Goal: Share content: Share content

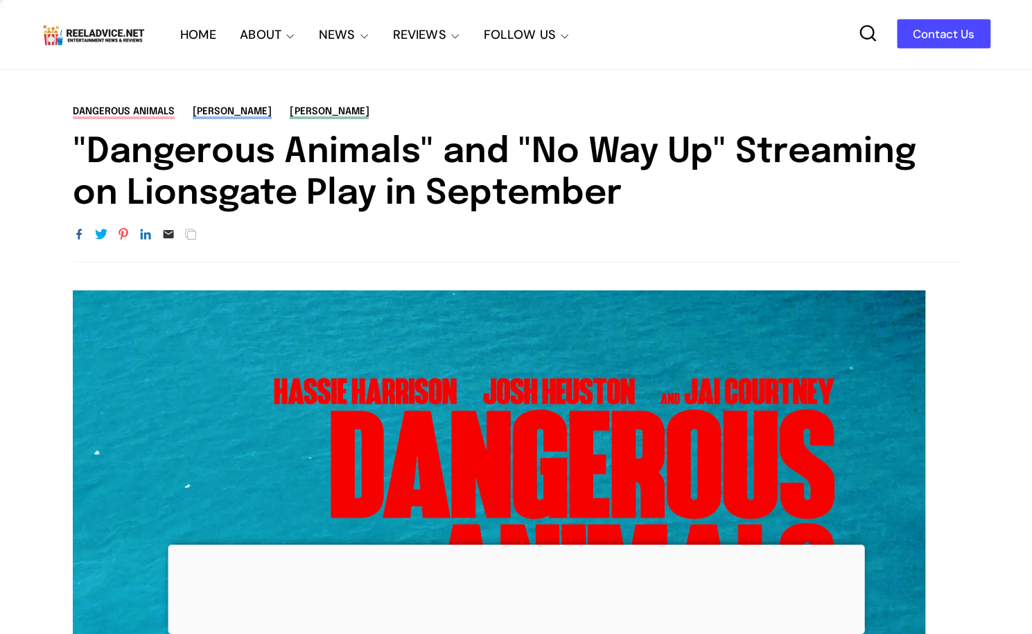
click at [438, 163] on h1 ""Dangerous Animals" and "No Way Up" Streaming on Lionsgate Play in September" at bounding box center [516, 173] width 887 height 83
click at [438, 162] on h1 ""Dangerous Animals" and "No Way Up" Streaming on Lionsgate Play in September" at bounding box center [516, 173] width 887 height 83
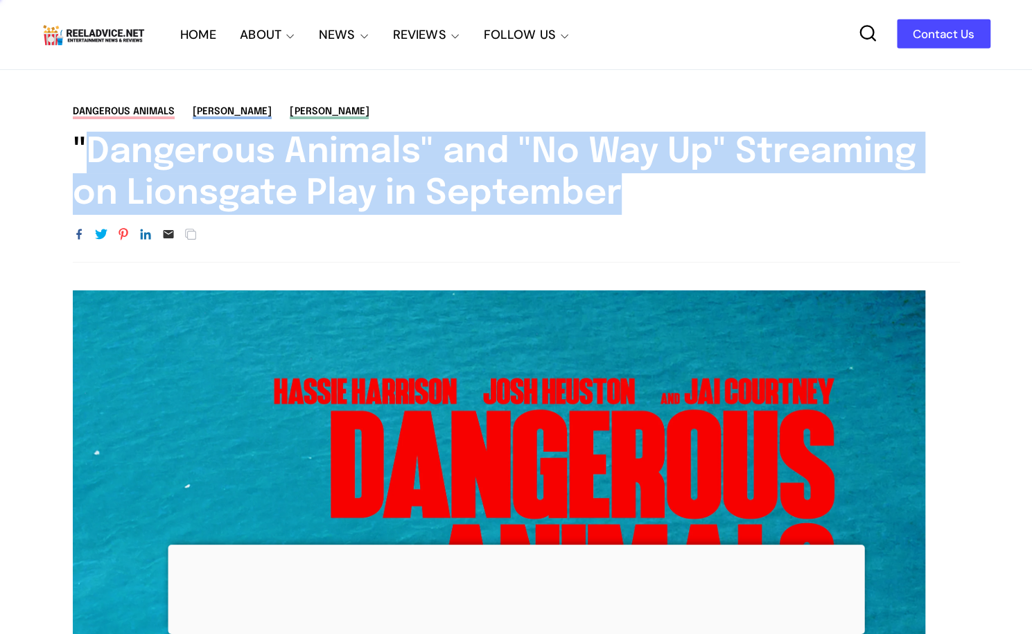
click at [438, 162] on h1 ""Dangerous Animals" and "No Way Up" Streaming on Lionsgate Play in September" at bounding box center [516, 173] width 887 height 83
copy div ""Dangerous Animals" and "No Way Up" Streaming on Lionsgate Play in September"
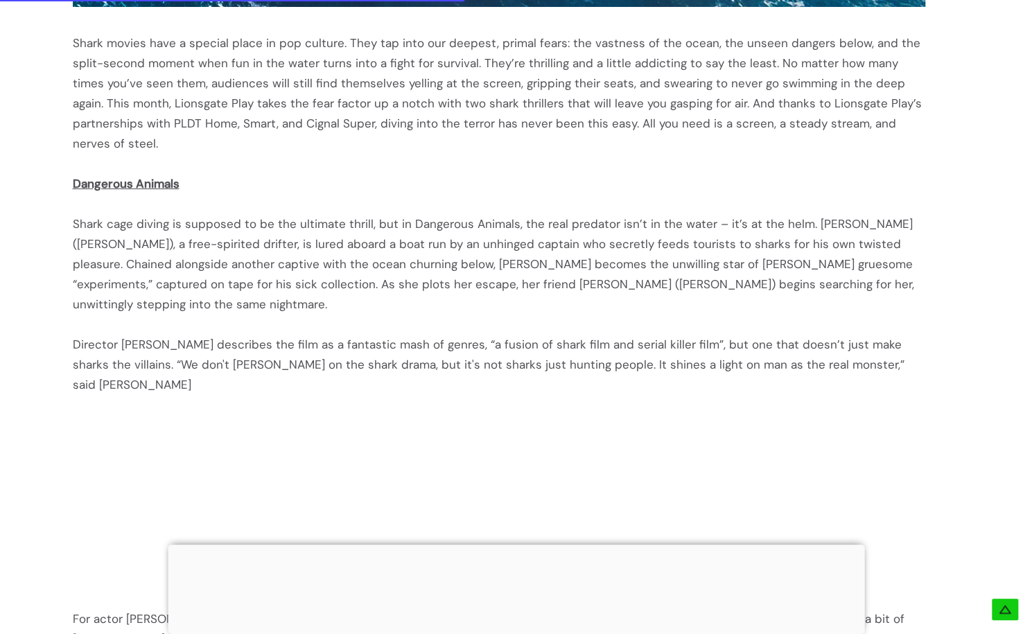
scroll to position [1455, 0]
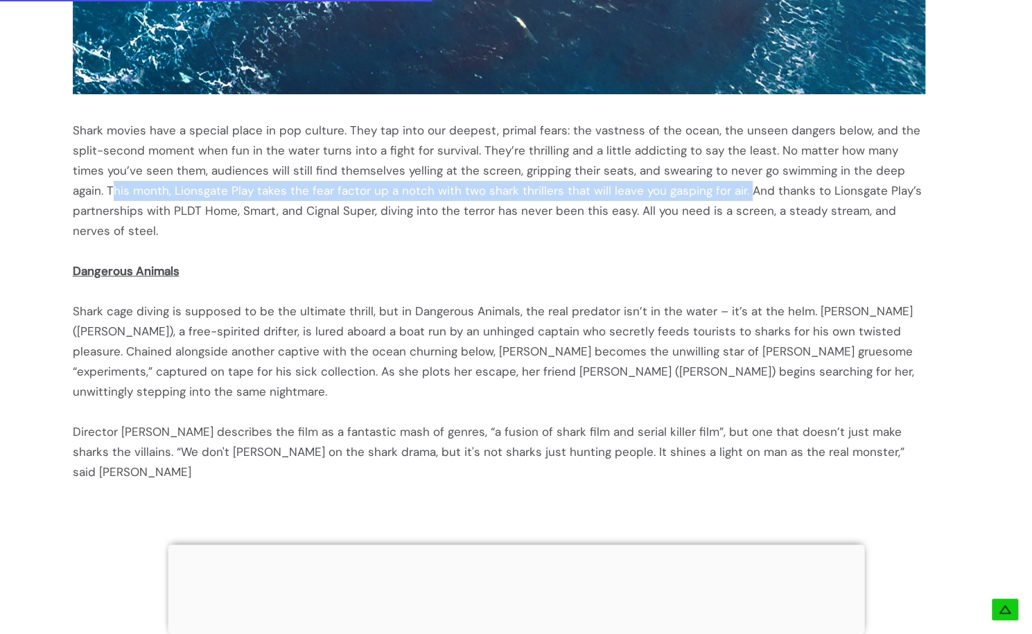
drag, startPoint x: 889, startPoint y: 170, endPoint x: 678, endPoint y: 193, distance: 212.6
click at [678, 193] on div "Shark movies have a special place in pop culture. They tap into our deepest, pr…" at bounding box center [499, 181] width 852 height 121
copy div "his month, Lionsgate Play takes the fear factor up a notch with two shark thril…"
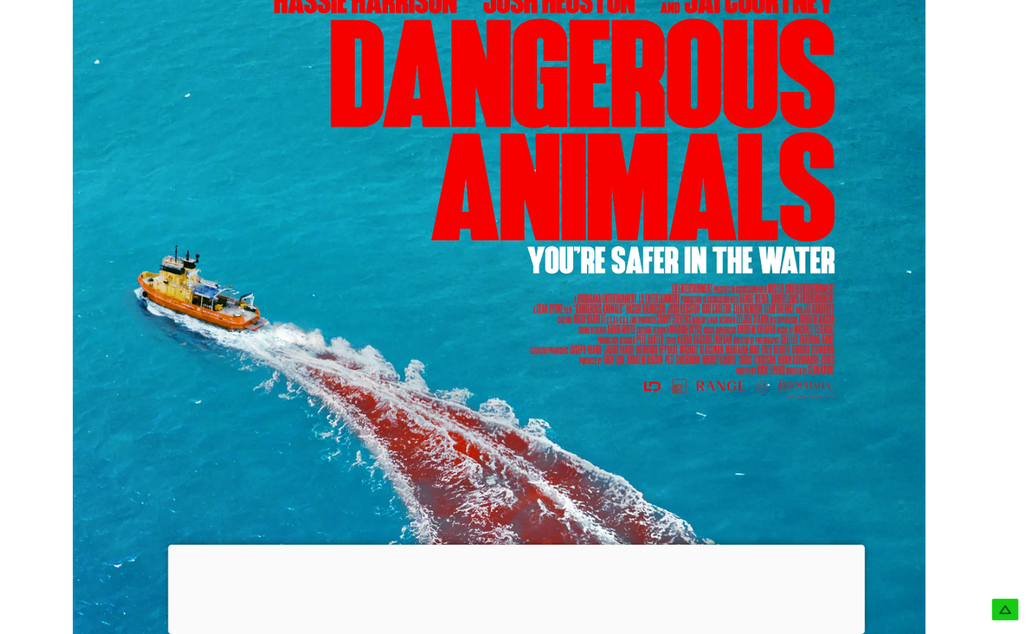
scroll to position [0, 0]
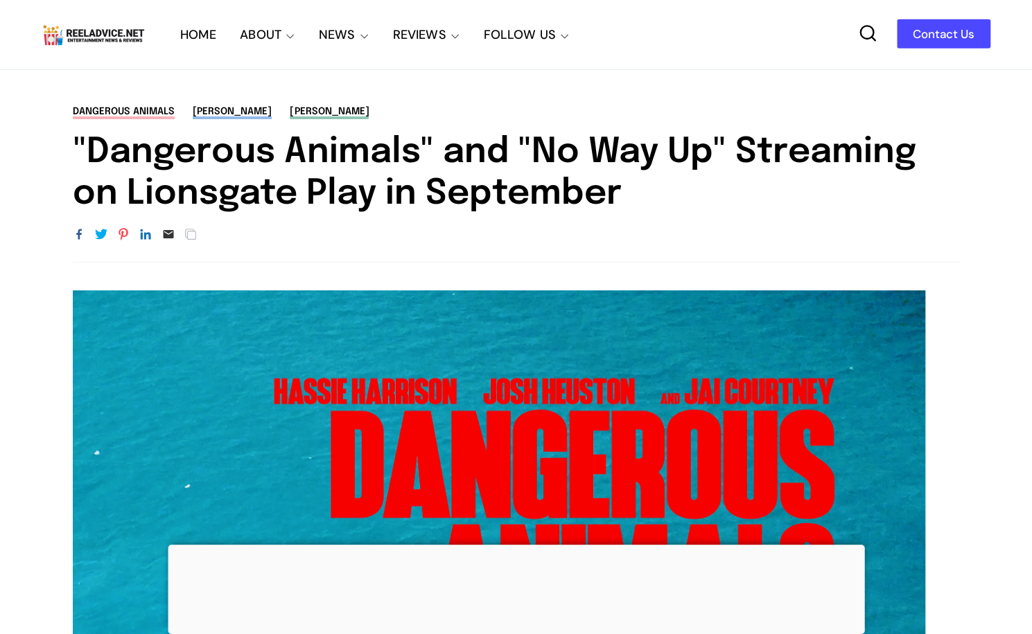
click at [82, 237] on icon "Share to Facebook" at bounding box center [79, 234] width 12 height 12
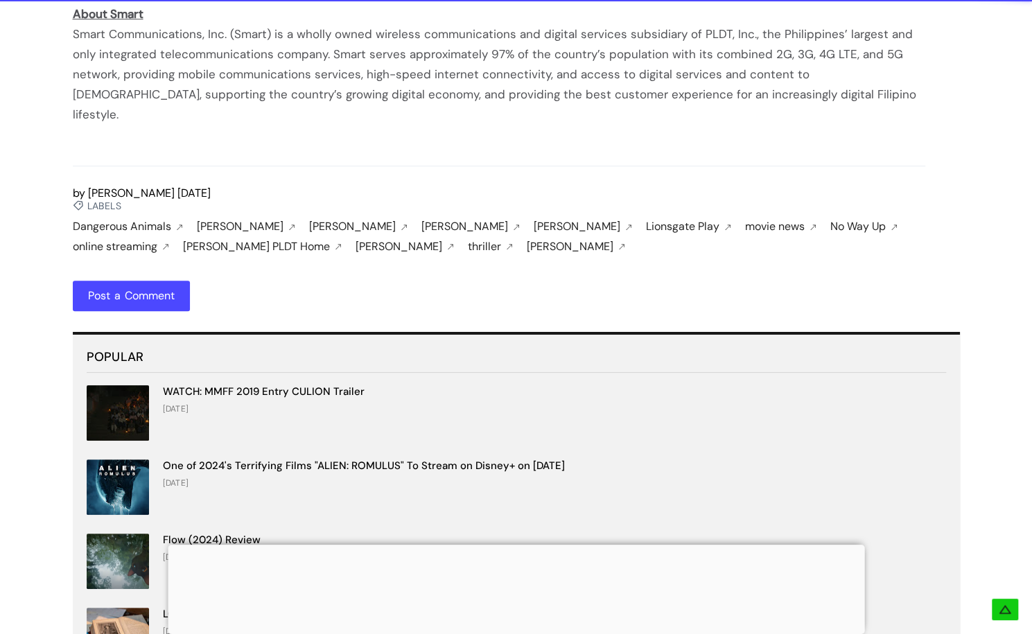
scroll to position [3672, 0]
